Goal: Find specific page/section: Find specific page/section

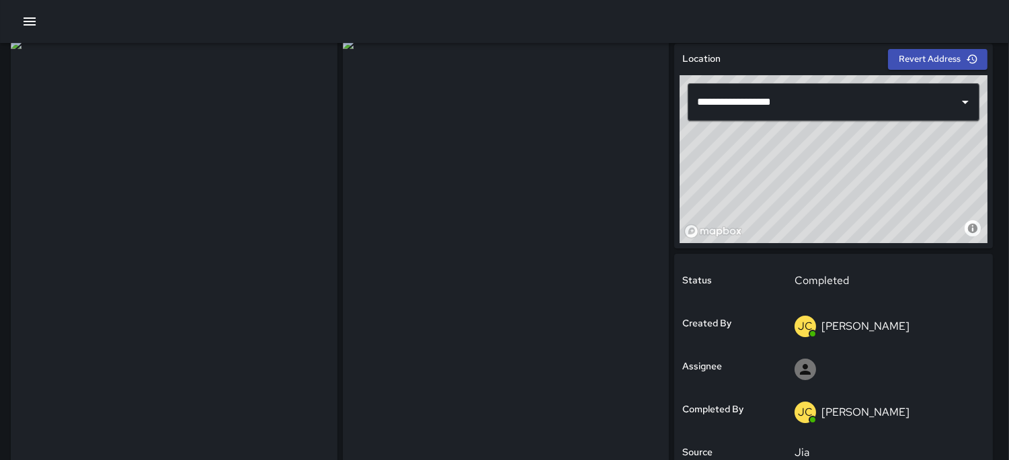
scroll to position [75, 0]
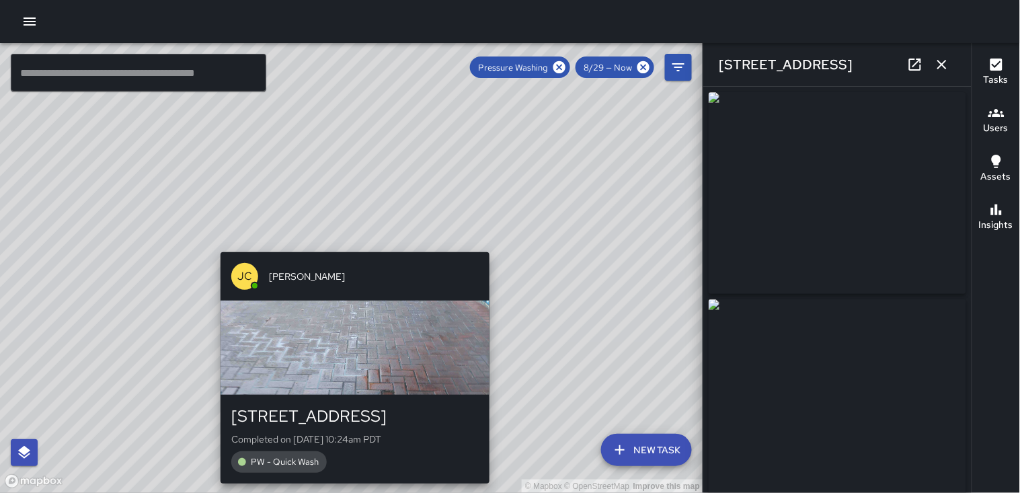
click at [346, 241] on div "© Mapbox © OpenStreetMap Improve this map JC Julio Castillo 1133 Market Street …" at bounding box center [351, 268] width 703 height 450
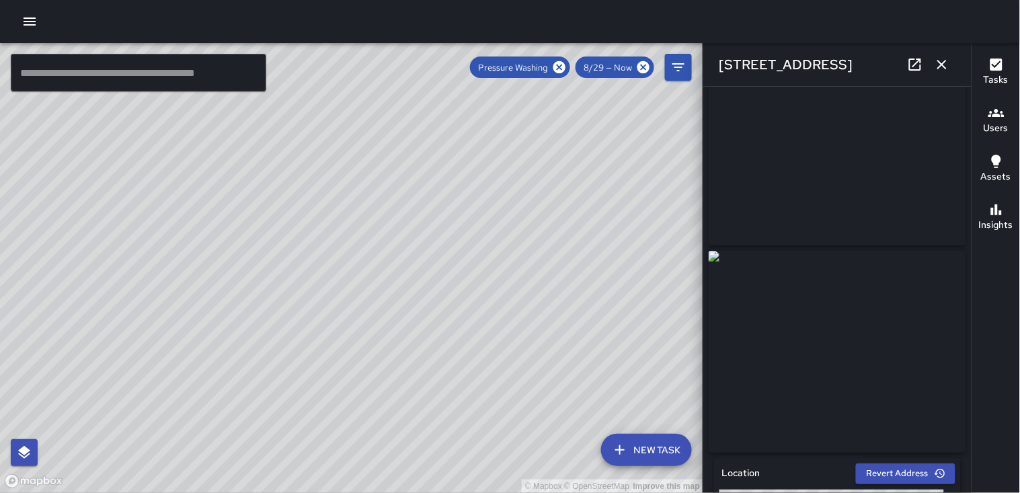
scroll to position [75, 0]
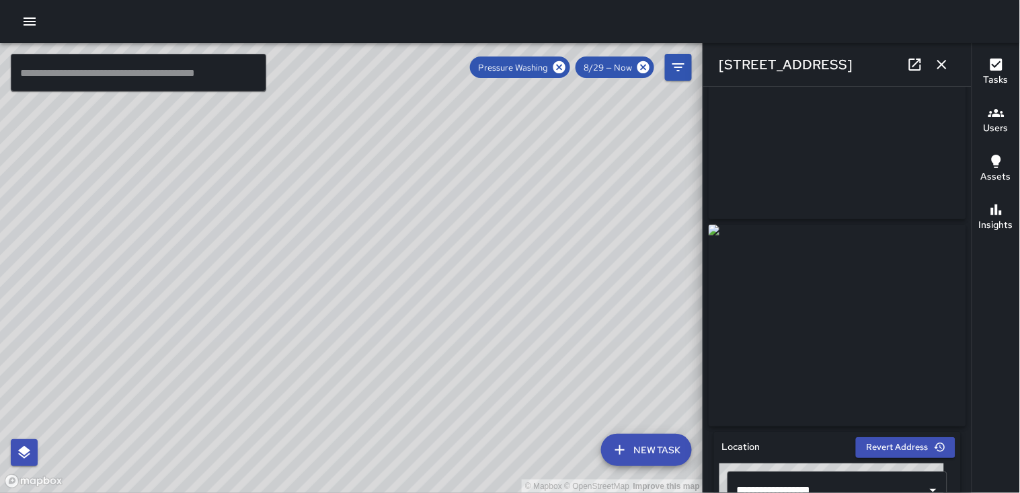
click at [911, 62] on icon at bounding box center [915, 64] width 16 height 16
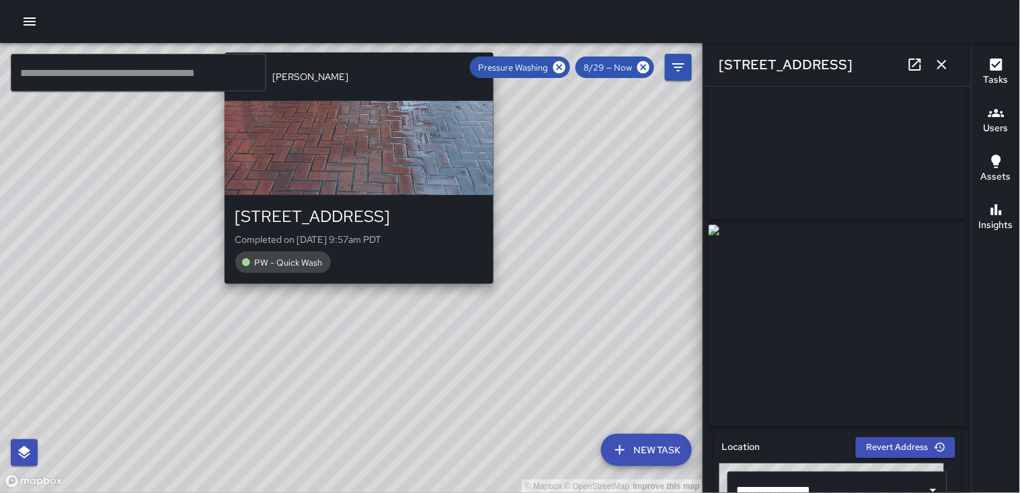
click at [351, 292] on div "© Mapbox © OpenStreetMap Improve this map JC Julio Castillo 1133 Market Street …" at bounding box center [351, 268] width 703 height 450
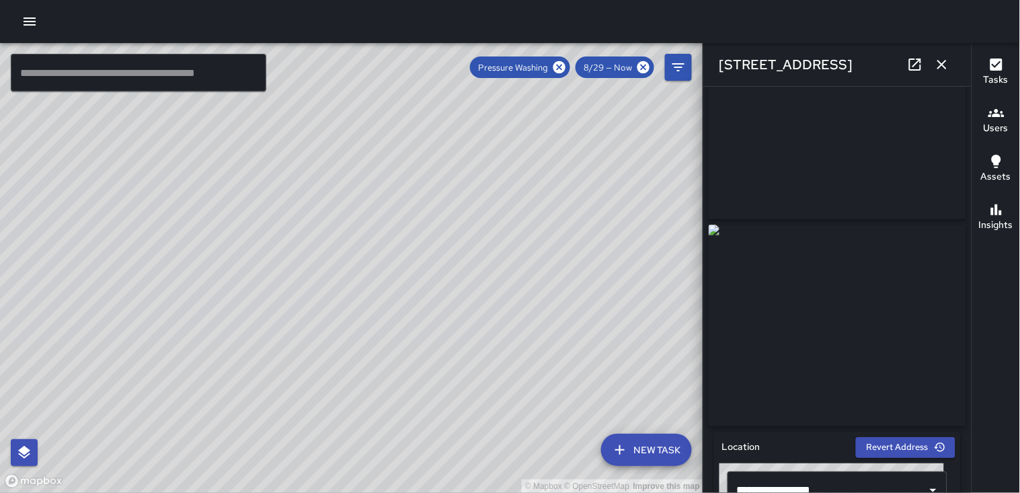
click at [399, 210] on div "© Mapbox © OpenStreetMap Improve this map JC Julio Castillo 1115 Market Street …" at bounding box center [351, 268] width 703 height 450
click at [913, 70] on icon at bounding box center [915, 64] width 12 height 12
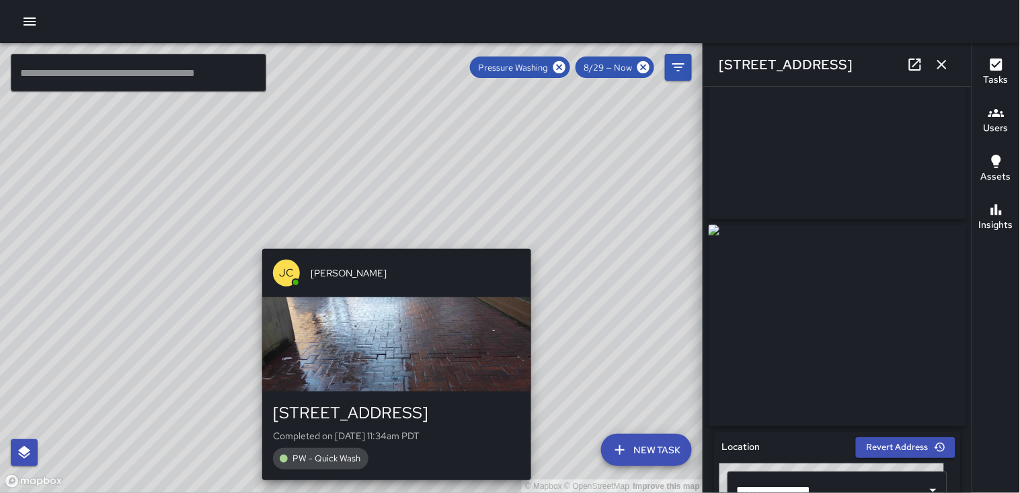
click at [387, 241] on div "© Mapbox © OpenStreetMap Improve this map JC Julio Castillo 1101 Market Street …" at bounding box center [351, 268] width 703 height 450
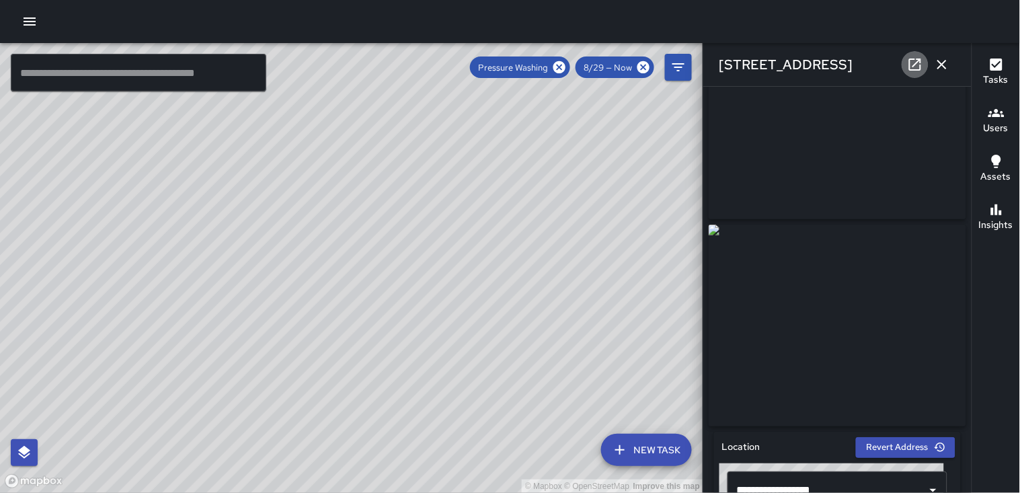
click at [918, 67] on icon at bounding box center [915, 64] width 16 height 16
drag, startPoint x: 435, startPoint y: 358, endPoint x: 646, endPoint y: 184, distance: 273.2
click at [646, 184] on div "© Mapbox © OpenStreetMap Improve this map" at bounding box center [351, 268] width 703 height 450
drag, startPoint x: 352, startPoint y: 364, endPoint x: 628, endPoint y: 244, distance: 301.1
click at [668, 242] on div "© Mapbox © OpenStreetMap Improve this map" at bounding box center [351, 268] width 703 height 450
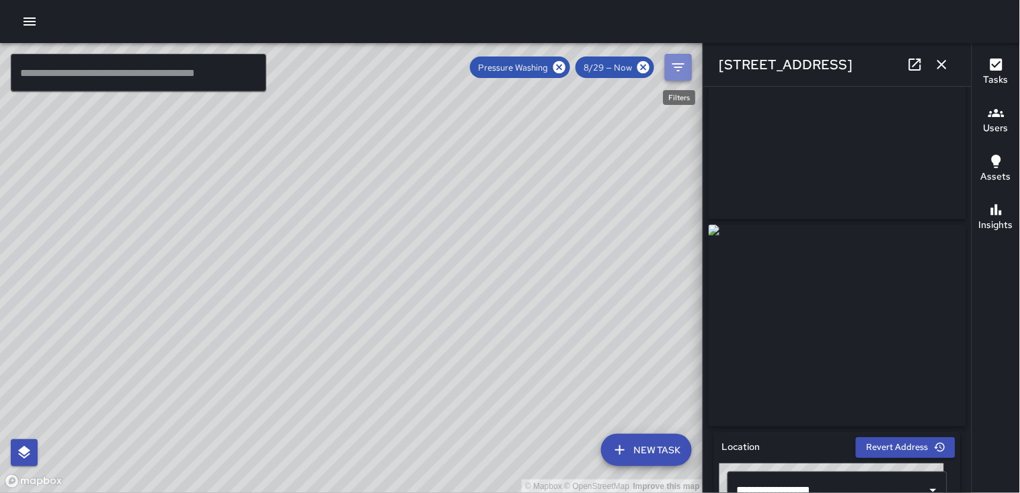
click at [683, 67] on icon "Filters" at bounding box center [678, 67] width 16 height 16
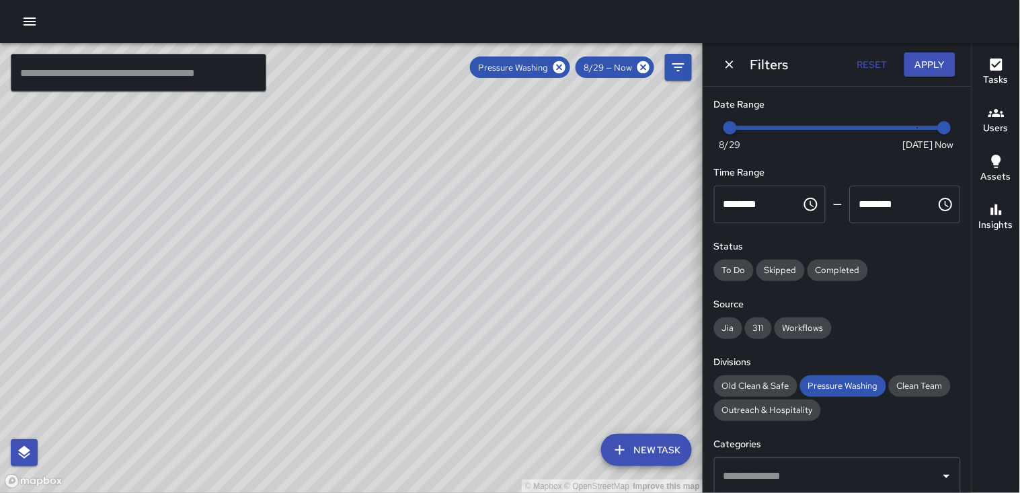
click at [549, 142] on div "© Mapbox © OpenStreetMap Improve this map" at bounding box center [351, 268] width 703 height 450
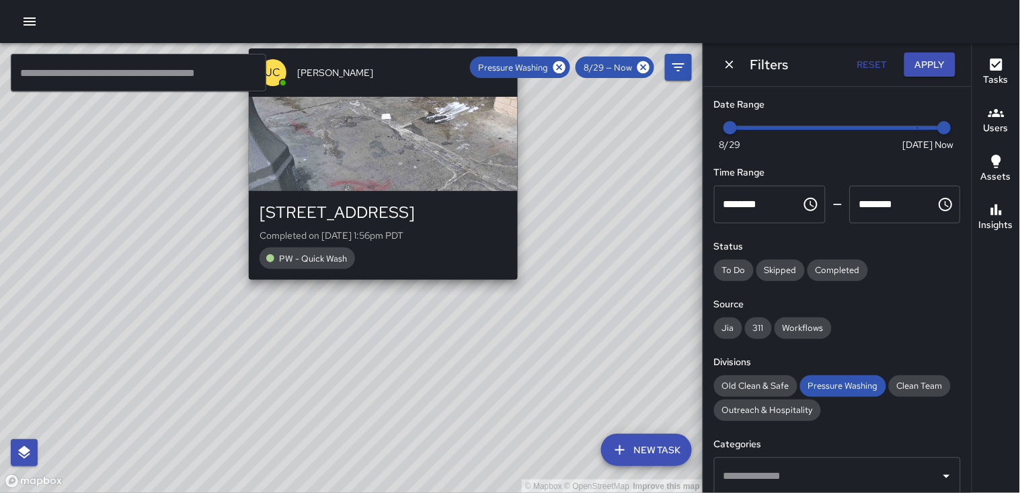
click at [377, 286] on div "© Mapbox © OpenStreetMap Improve this map JC Julio Castillo 11 Grove Street Com…" at bounding box center [351, 268] width 703 height 450
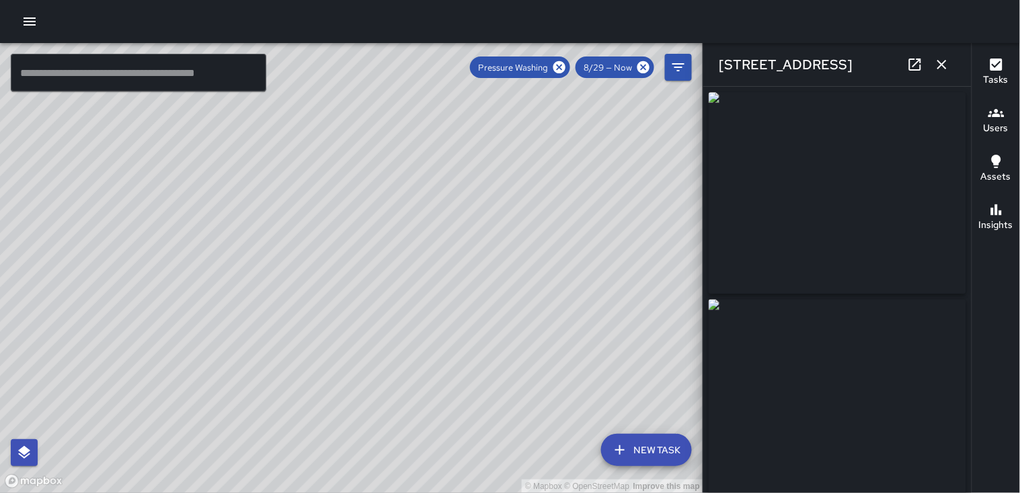
type input "**********"
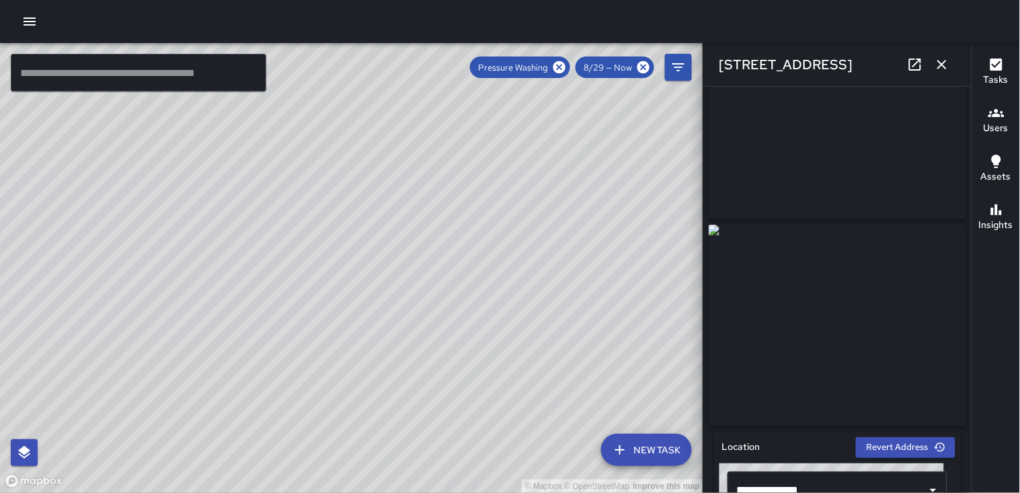
click at [576, 269] on div "© Mapbox © OpenStreetMap Improve this map" at bounding box center [351, 268] width 703 height 450
click at [944, 63] on icon "button" at bounding box center [941, 64] width 9 height 9
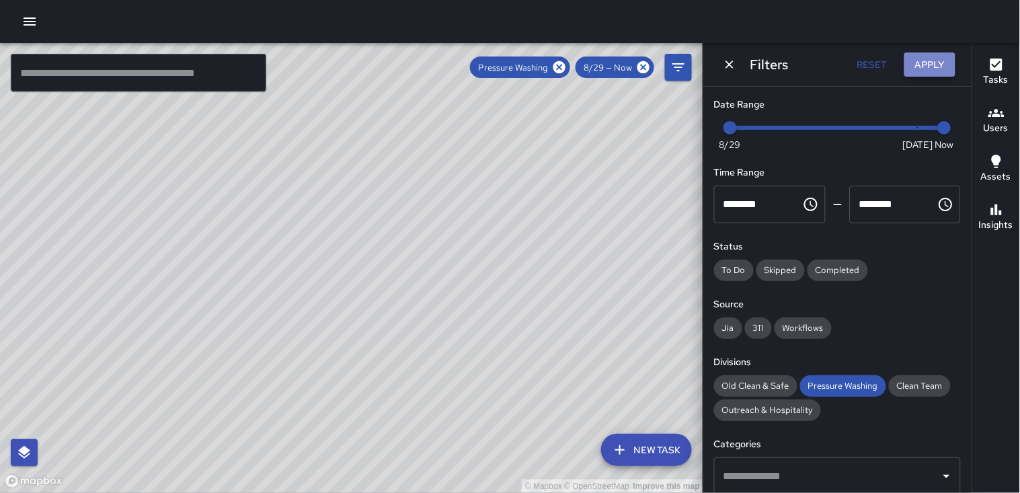
click at [923, 69] on button "Apply" at bounding box center [929, 64] width 51 height 25
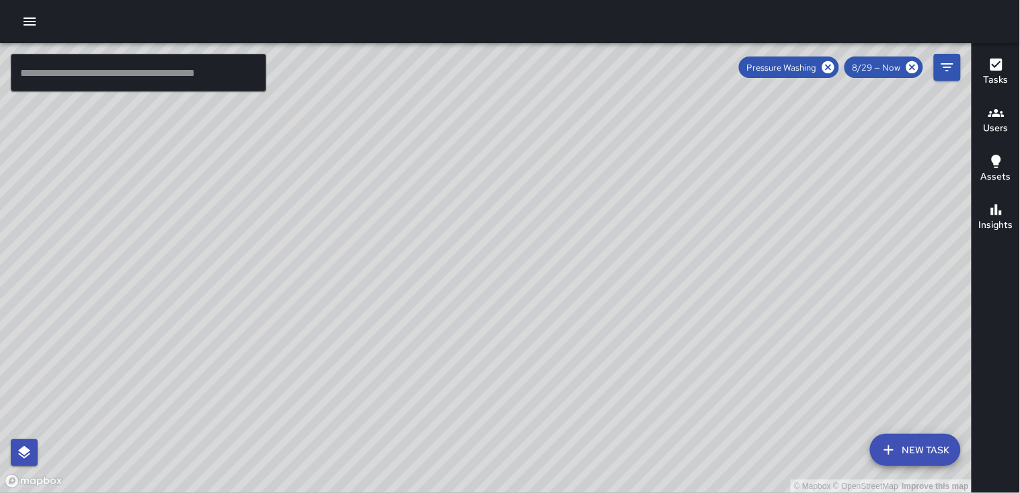
drag, startPoint x: 742, startPoint y: 350, endPoint x: 745, endPoint y: 273, distance: 77.3
click at [745, 273] on div "© Mapbox © OpenStreetMap Improve this map" at bounding box center [486, 268] width 972 height 450
click at [913, 65] on icon at bounding box center [912, 67] width 15 height 15
drag, startPoint x: 928, startPoint y: 284, endPoint x: 673, endPoint y: 308, distance: 256.6
click at [671, 308] on div "© Mapbox © OpenStreetMap Improve this map" at bounding box center [486, 268] width 972 height 450
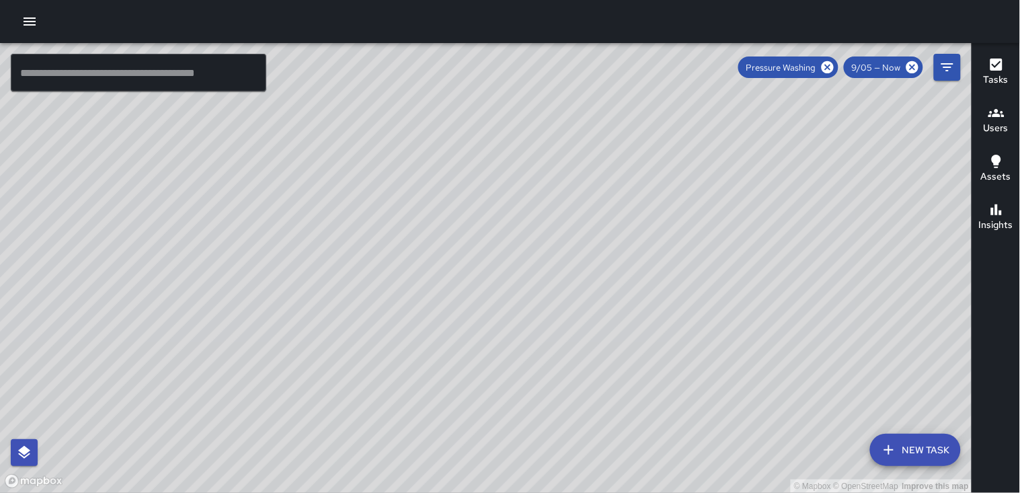
drag, startPoint x: 702, startPoint y: 223, endPoint x: 817, endPoint y: 280, distance: 127.5
click at [814, 283] on div "© Mapbox © OpenStreetMap Improve this map" at bounding box center [486, 268] width 972 height 450
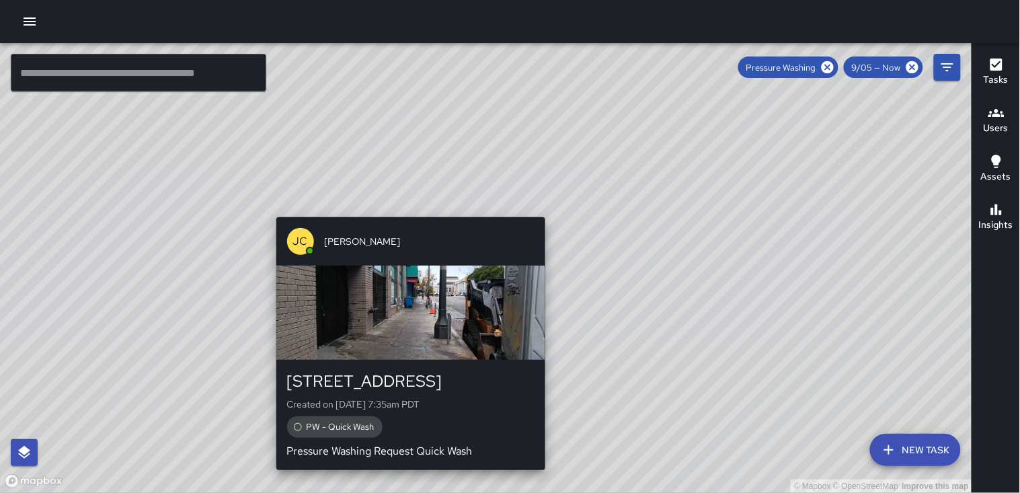
click at [407, 207] on div "© Mapbox © OpenStreetMap Improve this map JC Julio Castillo 11 Grove Street Cre…" at bounding box center [486, 268] width 972 height 450
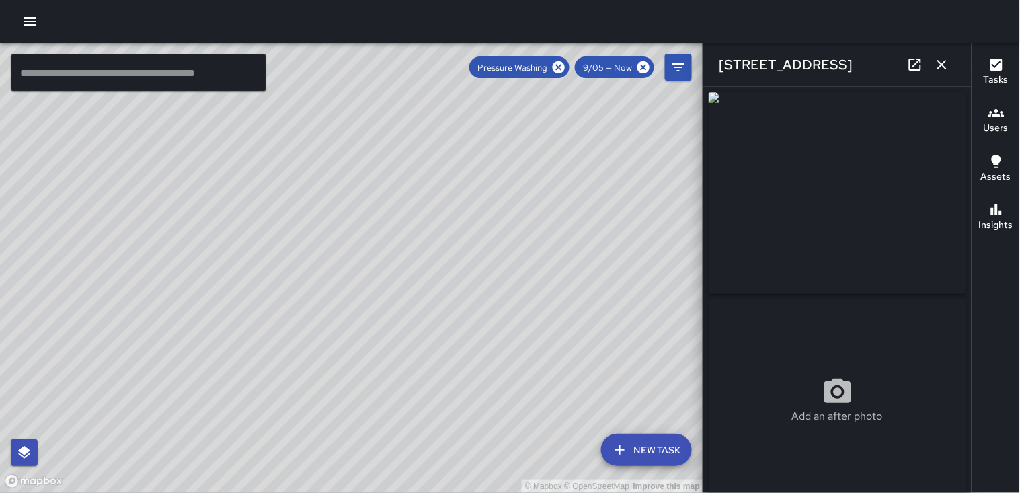
type input "**********"
click at [942, 64] on icon "button" at bounding box center [941, 64] width 9 height 9
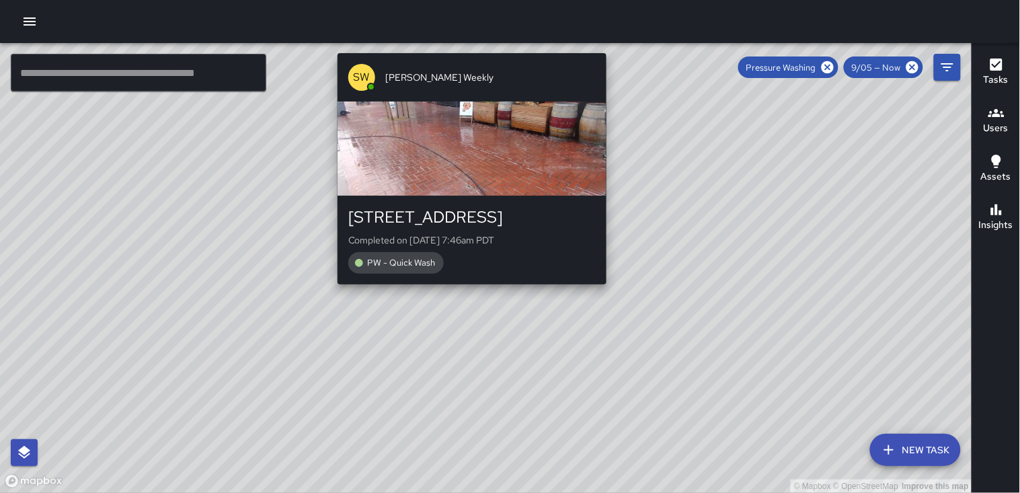
click at [601, 296] on div "© Mapbox © OpenStreetMap Improve this map SW Steadmon Weekly 1218 Market Street…" at bounding box center [486, 268] width 972 height 450
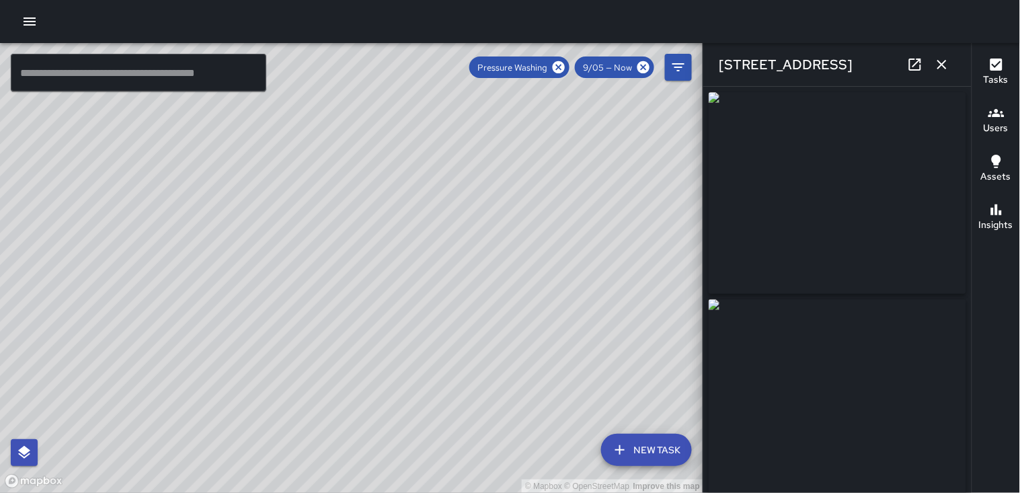
type input "**********"
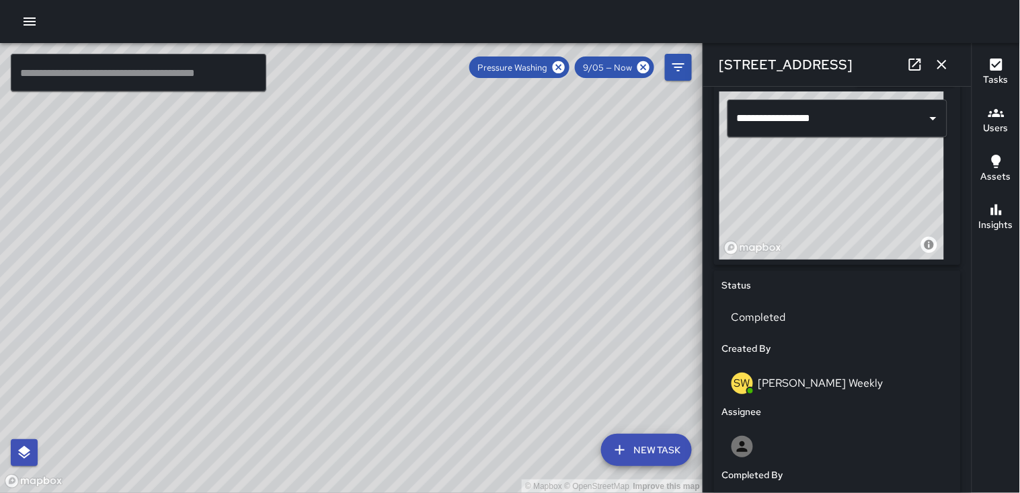
scroll to position [448, 0]
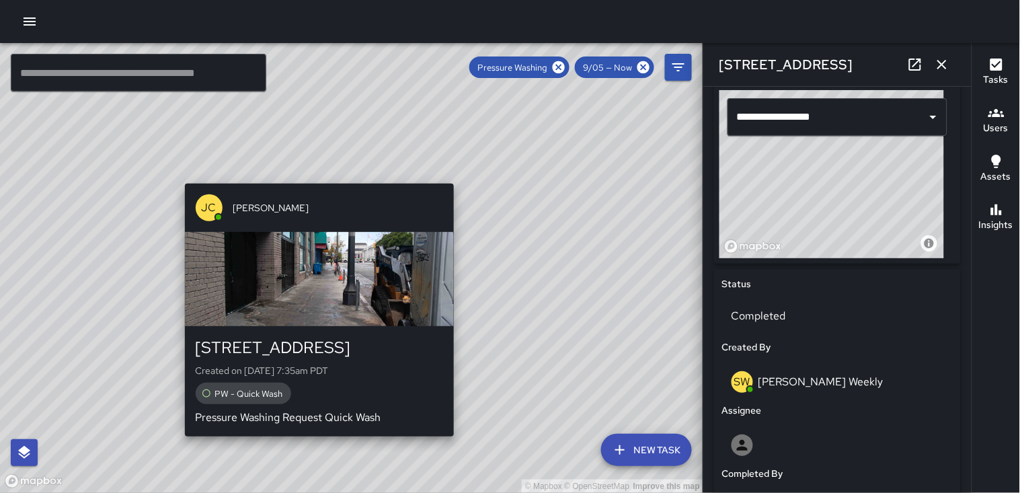
click at [313, 173] on div "© Mapbox © OpenStreetMap Improve this map JC Julio Castillo 11 Grove Street Cre…" at bounding box center [351, 268] width 703 height 450
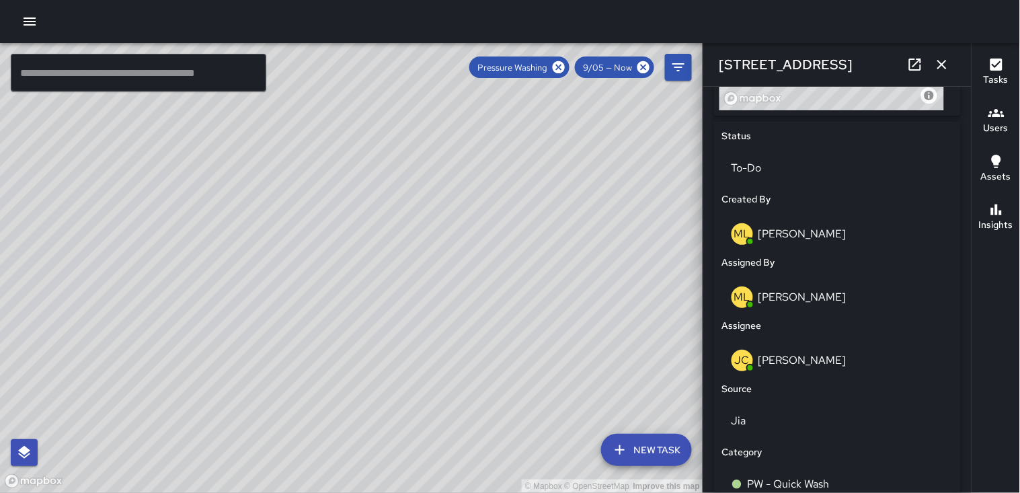
scroll to position [597, 0]
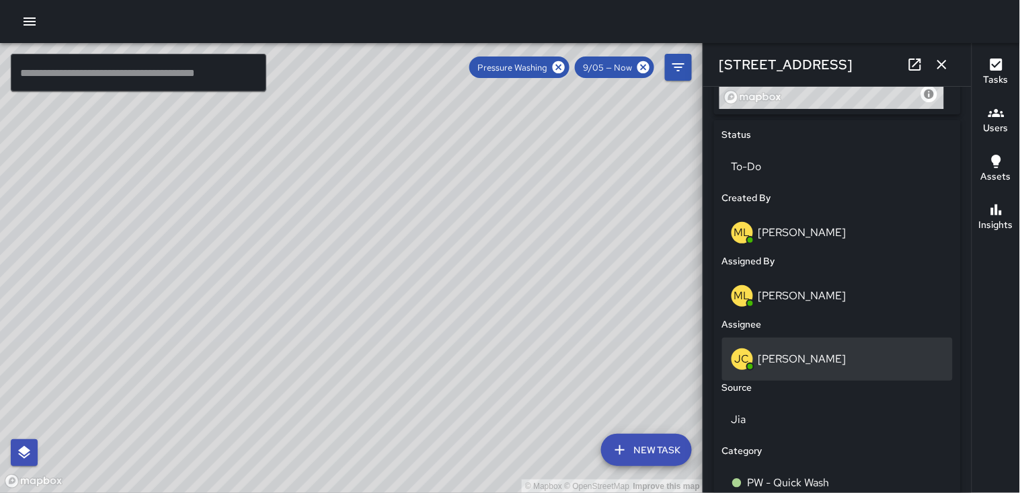
click at [819, 361] on p "[PERSON_NAME]" at bounding box center [802, 359] width 88 height 14
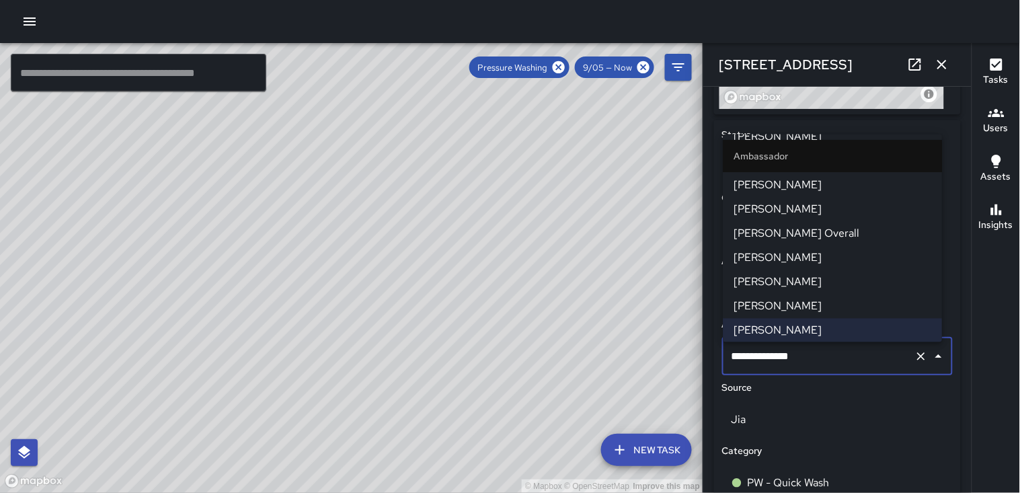
scroll to position [0, 0]
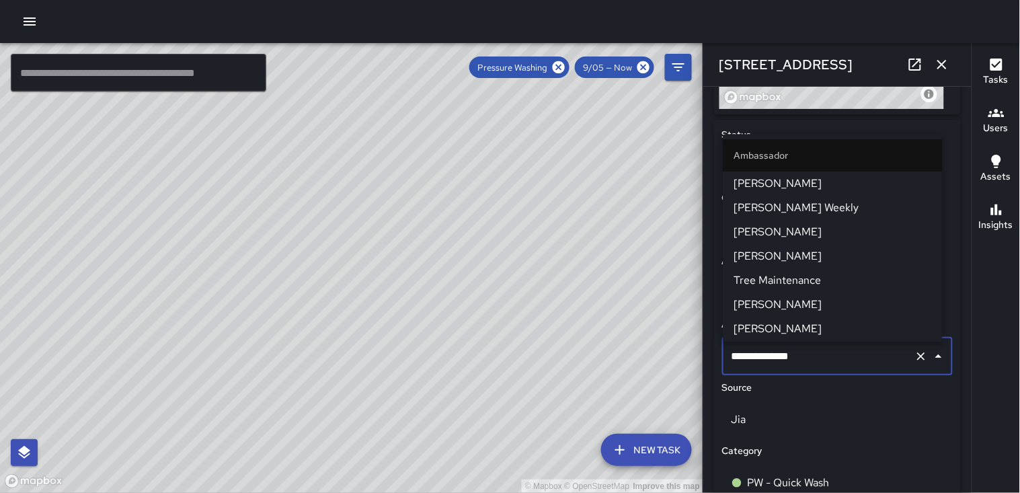
click at [803, 204] on span "Steadmon Weekly" at bounding box center [833, 208] width 198 height 16
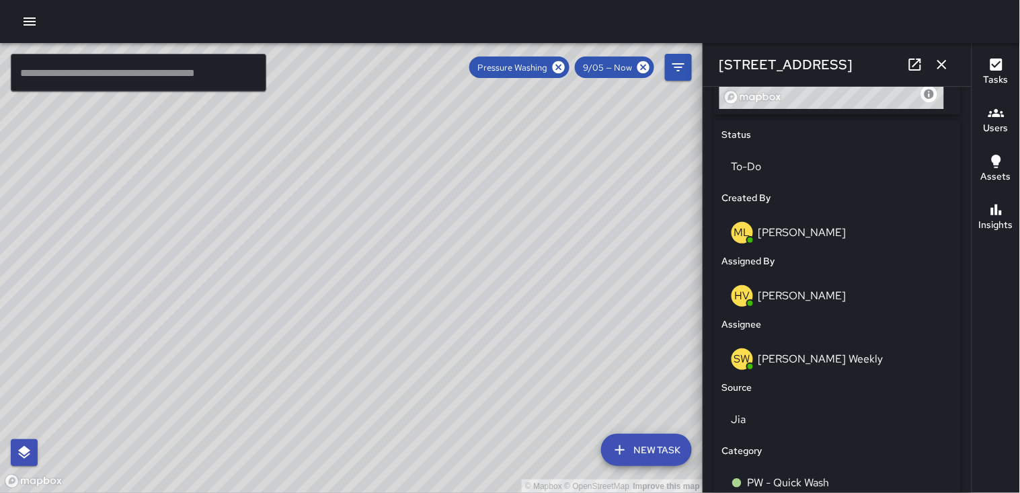
click at [506, 169] on div "© Mapbox © OpenStreetMap Improve this map" at bounding box center [351, 268] width 703 height 450
click at [944, 63] on icon "button" at bounding box center [941, 64] width 9 height 9
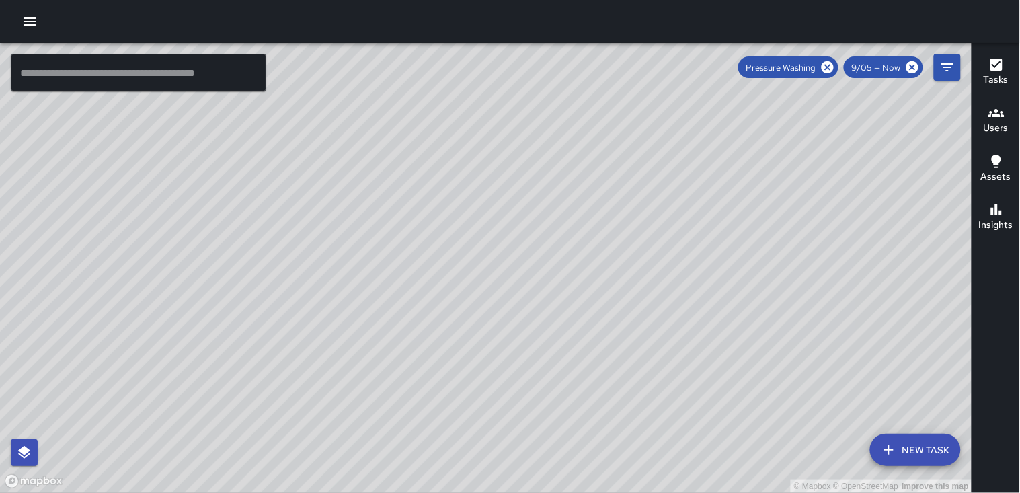
drag, startPoint x: 860, startPoint y: 233, endPoint x: 836, endPoint y: 206, distance: 36.1
click at [836, 210] on div "© Mapbox © OpenStreetMap Improve this map" at bounding box center [486, 268] width 972 height 450
drag, startPoint x: 789, startPoint y: 346, endPoint x: 655, endPoint y: 401, distance: 145.3
click at [655, 401] on div "© Mapbox © OpenStreetMap Improve this map" at bounding box center [486, 268] width 972 height 450
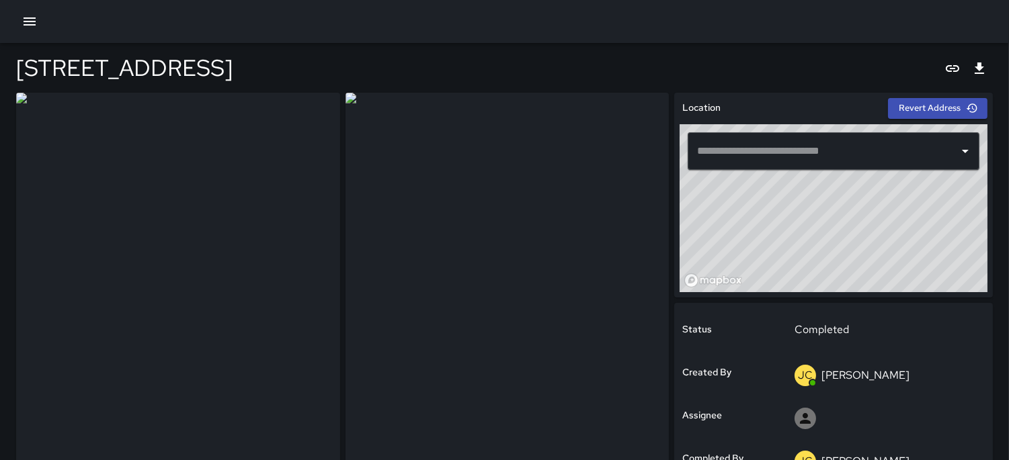
type input "**********"
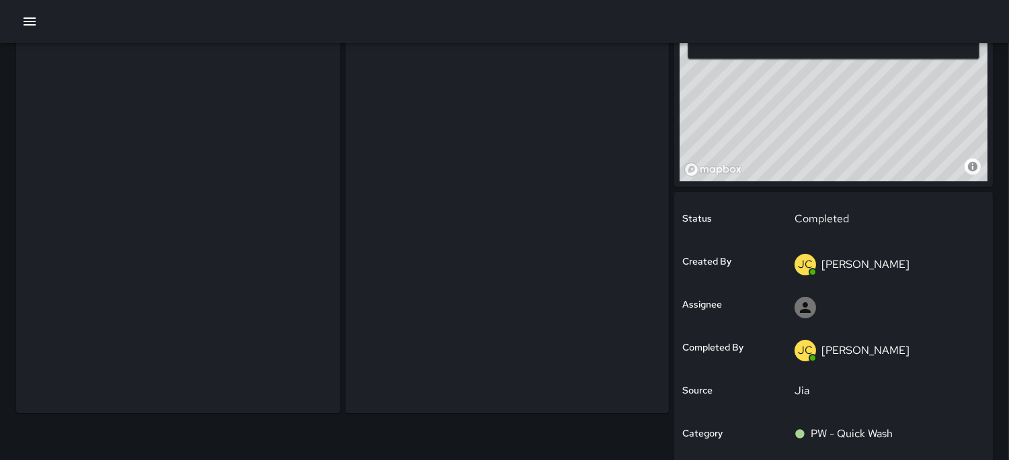
scroll to position [75, 0]
